Goal: Transaction & Acquisition: Purchase product/service

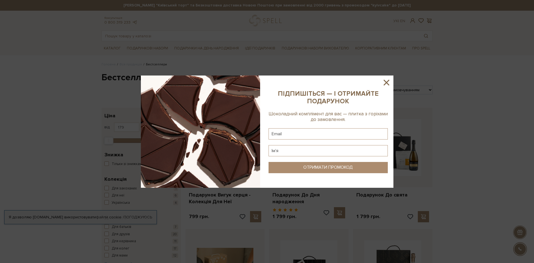
click at [385, 82] on icon at bounding box center [387, 83] width 10 height 10
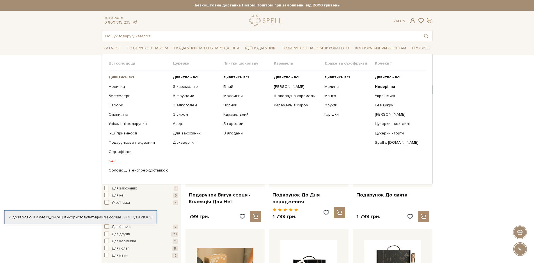
click at [129, 76] on b "Дивитись всі" at bounding box center [122, 77] width 26 height 5
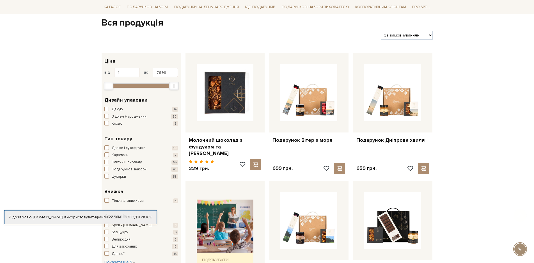
scroll to position [56, 0]
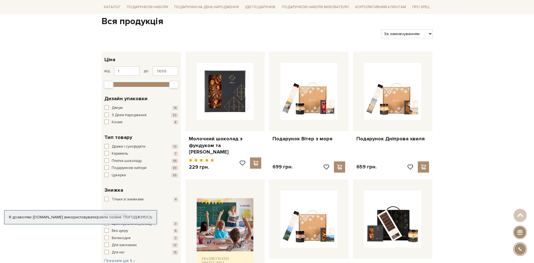
click at [421, 34] on select "За замовчуванням За Ціною (зростання) За Ціною (зменшення) Новинки За популярні…" at bounding box center [406, 33] width 51 height 9
select select "https://spellchocolate.com/our-productions/?sort=p.price&order=ASC"
click at [381, 29] on select "За замовчуванням За Ціною (зростання) За Ціною (зменшення) Новинки За популярні…" at bounding box center [406, 33] width 51 height 9
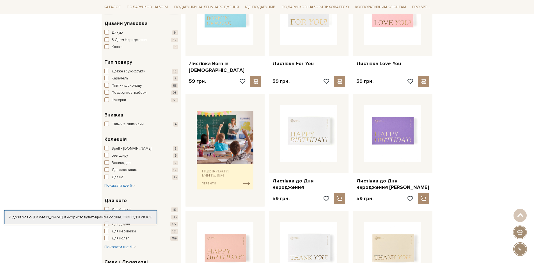
scroll to position [84, 0]
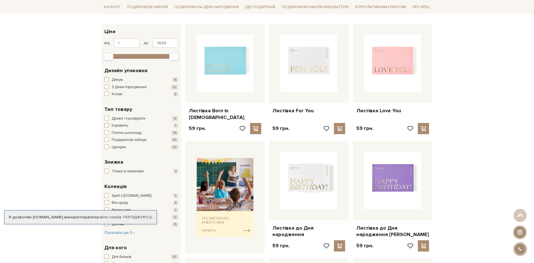
click at [107, 125] on span "button" at bounding box center [106, 125] width 4 height 4
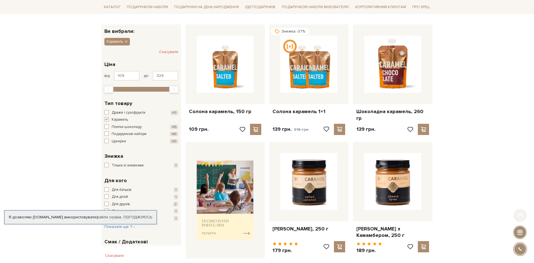
scroll to position [112, 0]
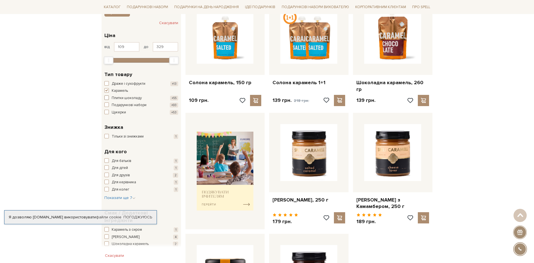
click at [105, 97] on span "button" at bounding box center [106, 97] width 4 height 4
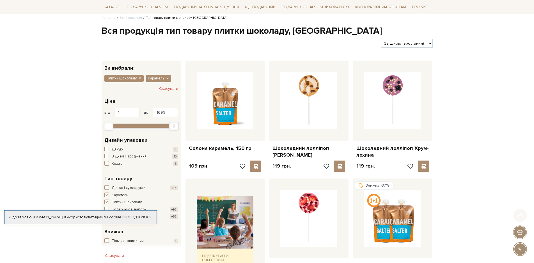
scroll to position [140, 0]
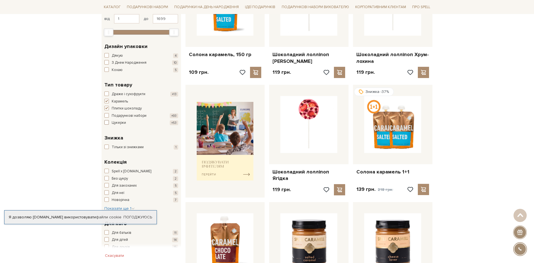
click at [106, 122] on span "button" at bounding box center [106, 122] width 4 height 4
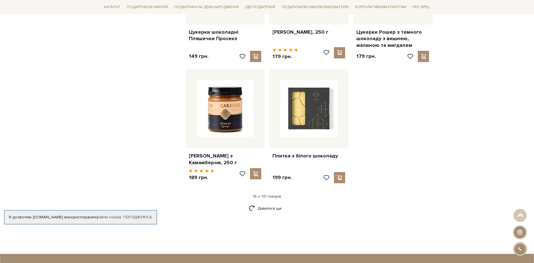
scroll to position [673, 0]
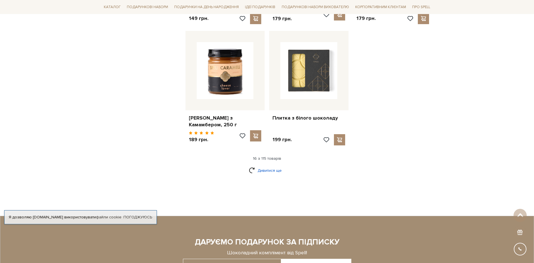
click at [269, 173] on link "Дивитися ще" at bounding box center [267, 171] width 36 height 10
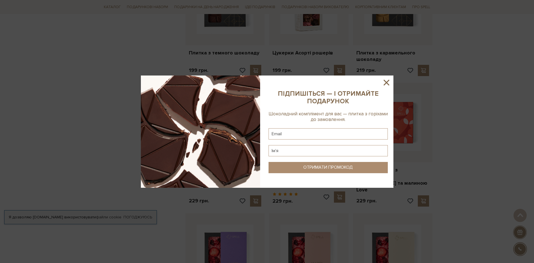
scroll to position [870, 0]
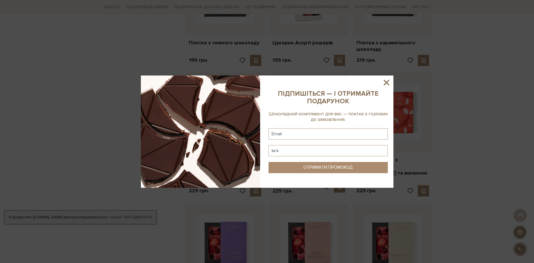
click at [386, 84] on icon at bounding box center [387, 83] width 10 height 10
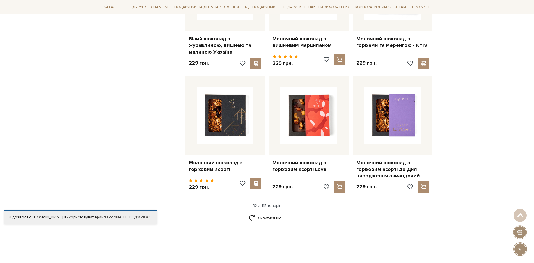
scroll to position [1291, 0]
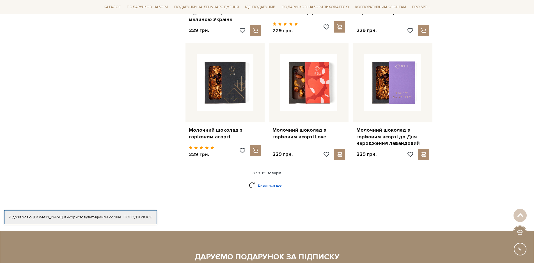
click at [274, 180] on link "Дивитися ще" at bounding box center [267, 185] width 36 height 10
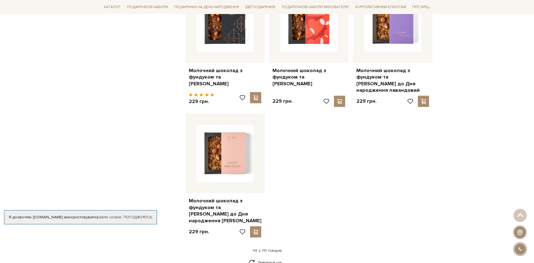
scroll to position [2020, 0]
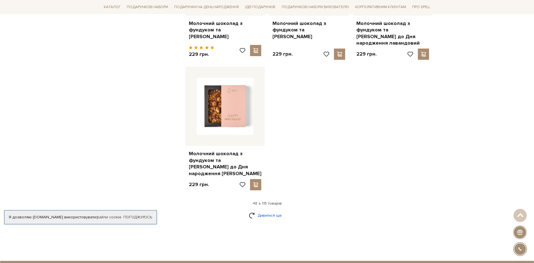
click at [271, 210] on link "Дивитися ще" at bounding box center [267, 215] width 36 height 10
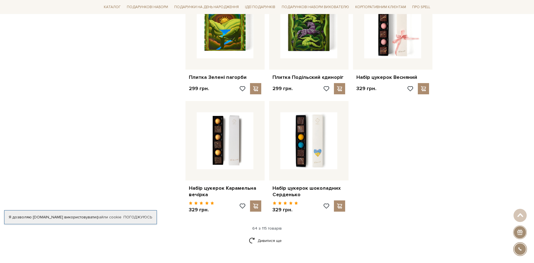
scroll to position [2609, 0]
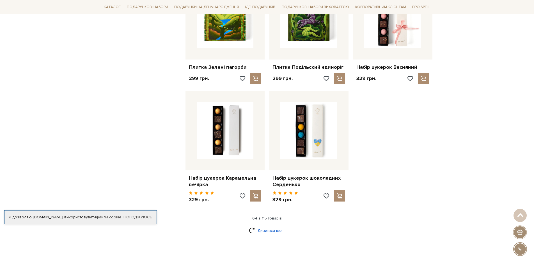
click at [264, 226] on link "Дивитися ще" at bounding box center [267, 231] width 36 height 10
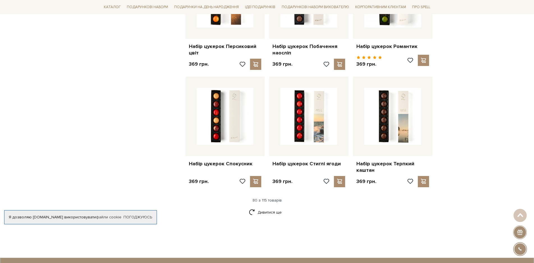
scroll to position [3226, 0]
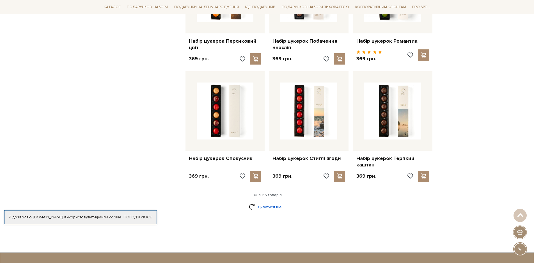
click at [263, 202] on link "Дивитися ще" at bounding box center [267, 207] width 36 height 10
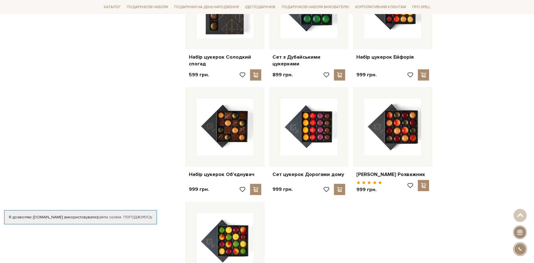
scroll to position [3900, 0]
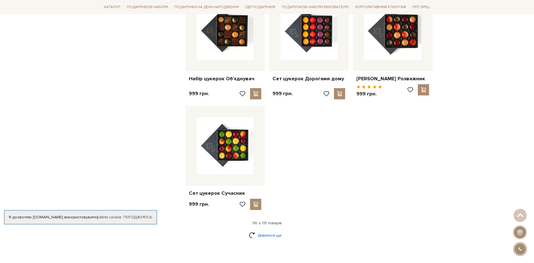
click at [274, 230] on link "Дивитися ще" at bounding box center [267, 235] width 36 height 10
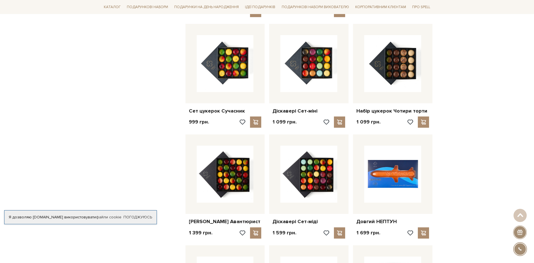
scroll to position [4012, 0]
